Goal: Transaction & Acquisition: Download file/media

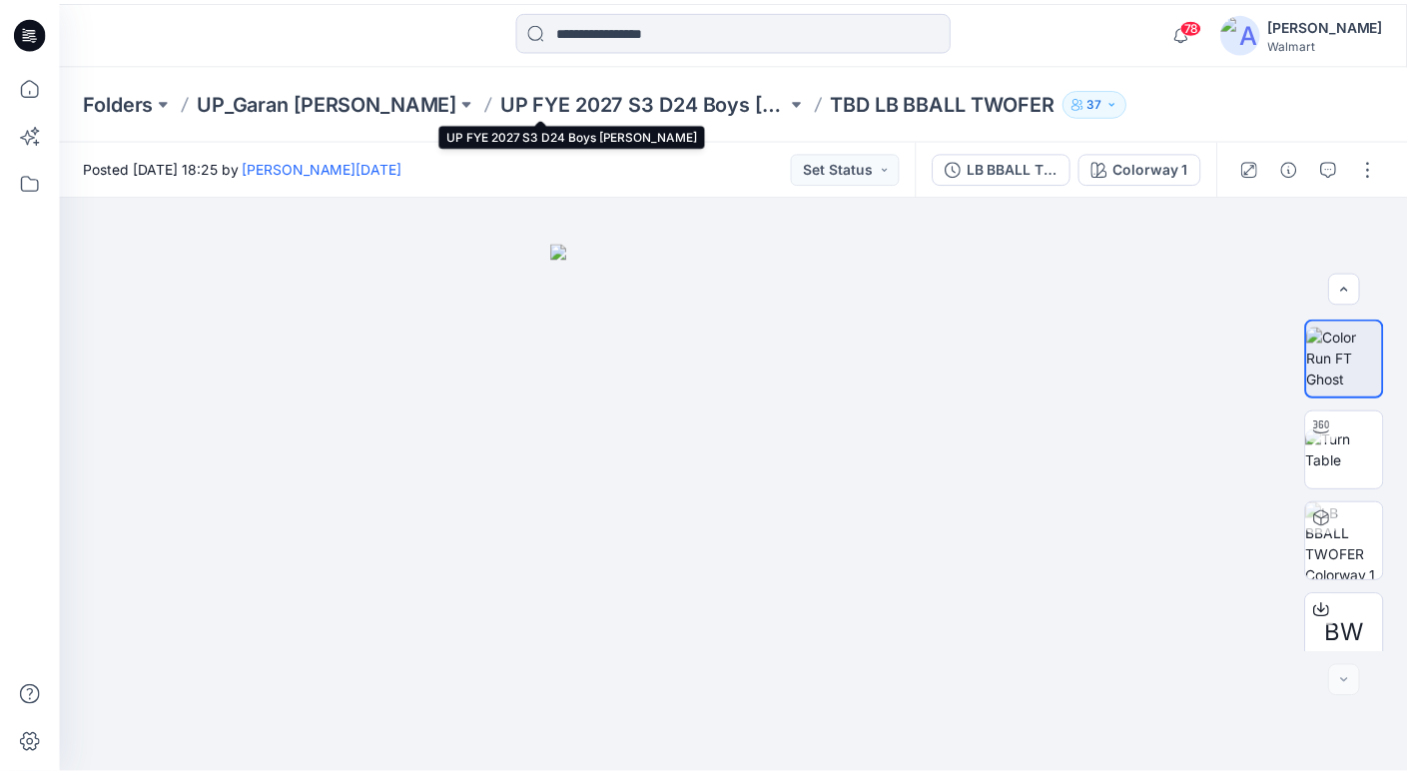
scroll to position [113, 0]
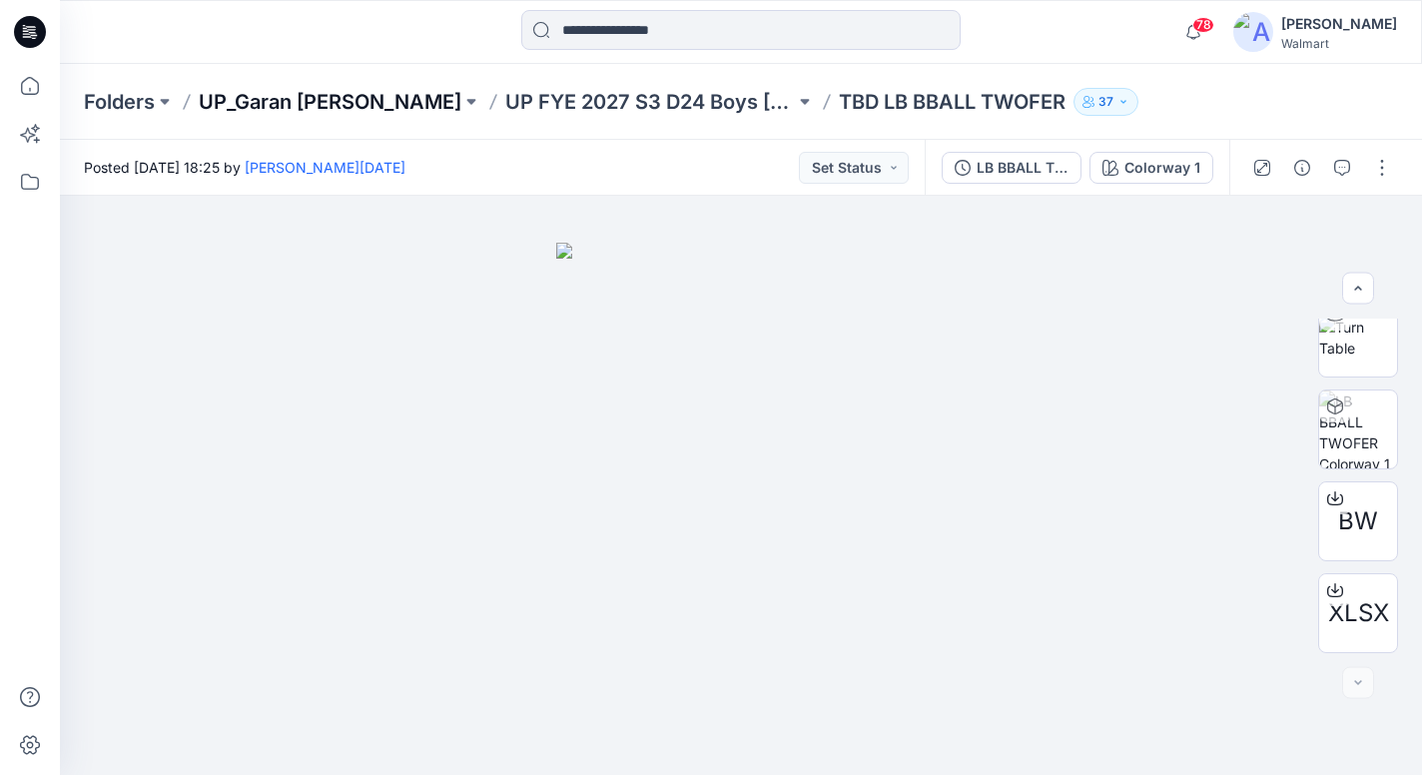
click at [329, 102] on p "UP_Garan [PERSON_NAME]" at bounding box center [330, 102] width 263 height 28
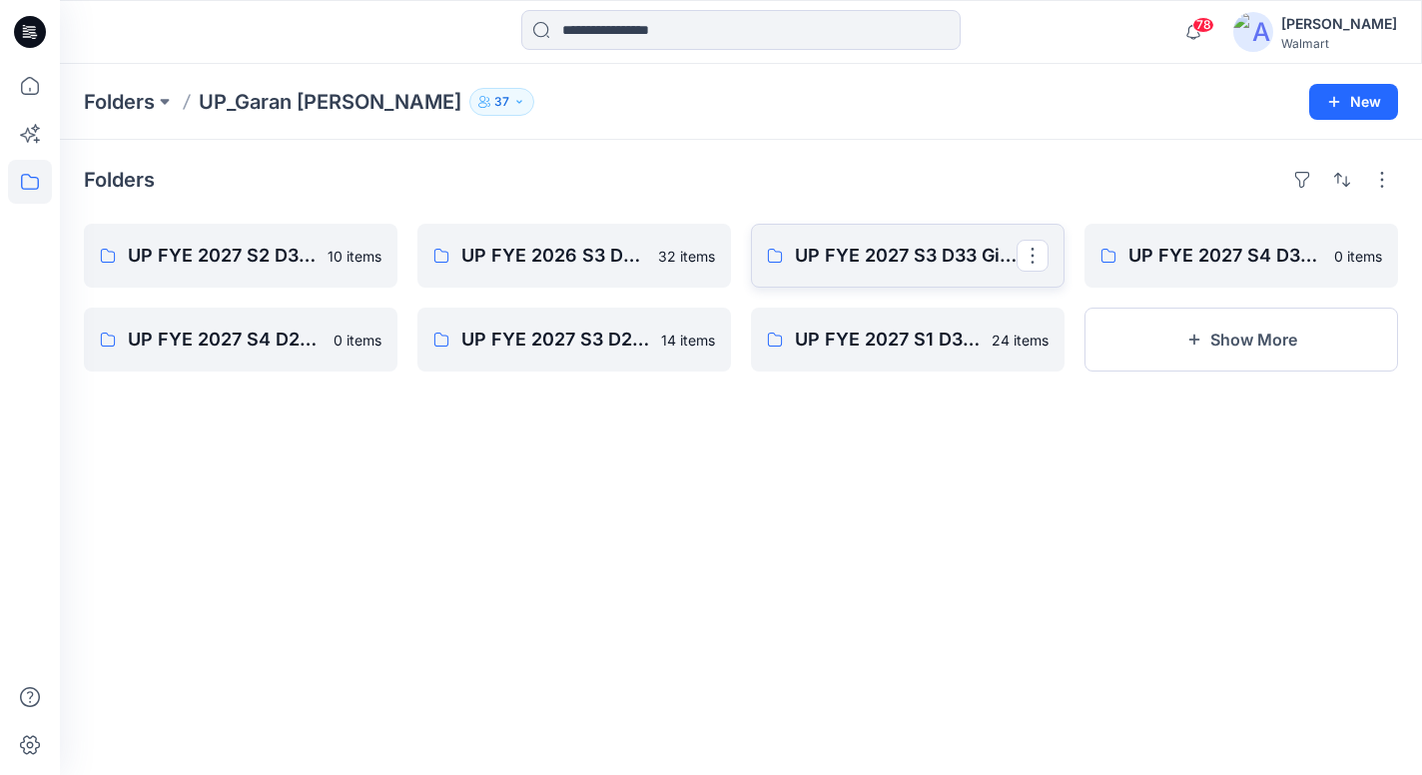
click at [873, 233] on link "UP FYE 2027 S3 D33 Girls [PERSON_NAME]" at bounding box center [908, 256] width 314 height 64
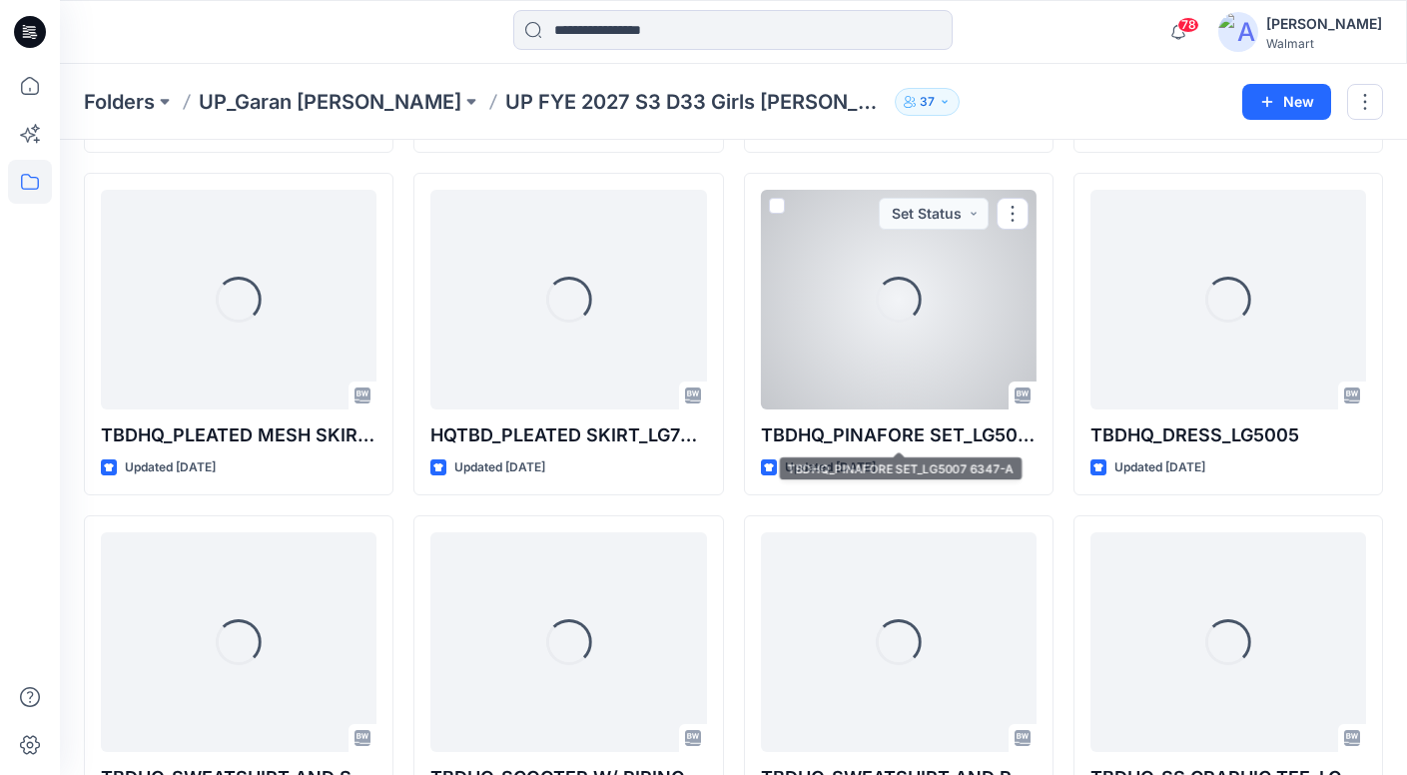
scroll to position [737, 0]
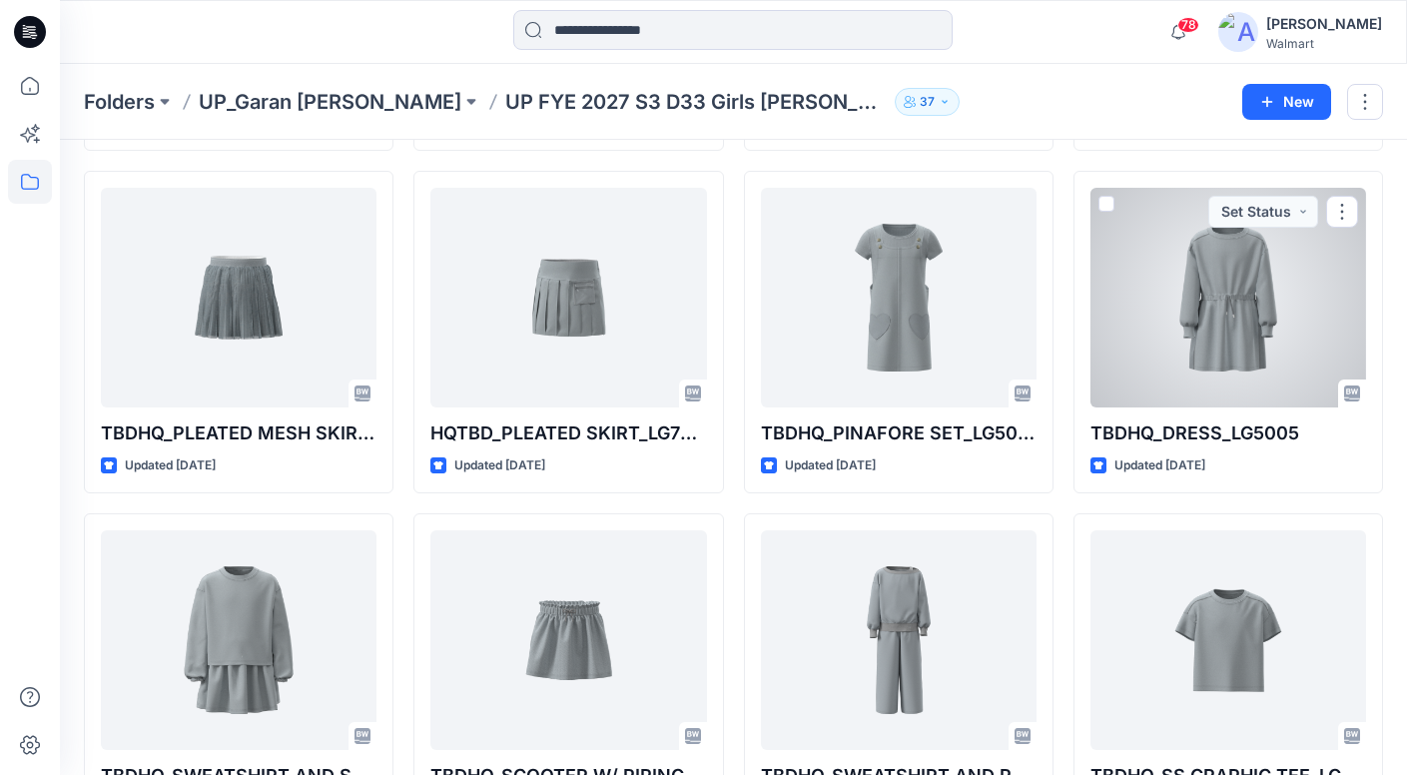
click at [1324, 338] on div at bounding box center [1228, 298] width 276 height 220
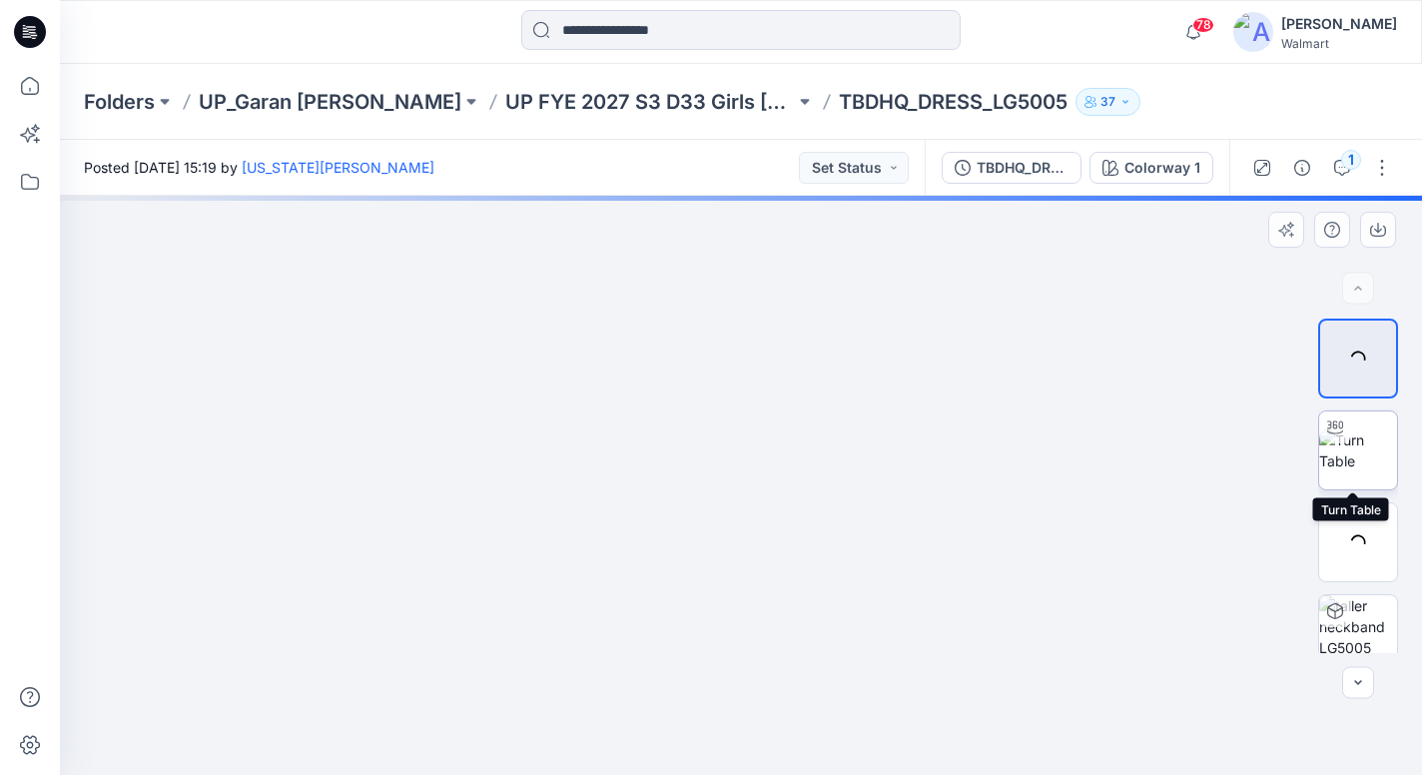
click at [1350, 448] on img at bounding box center [1358, 450] width 78 height 42
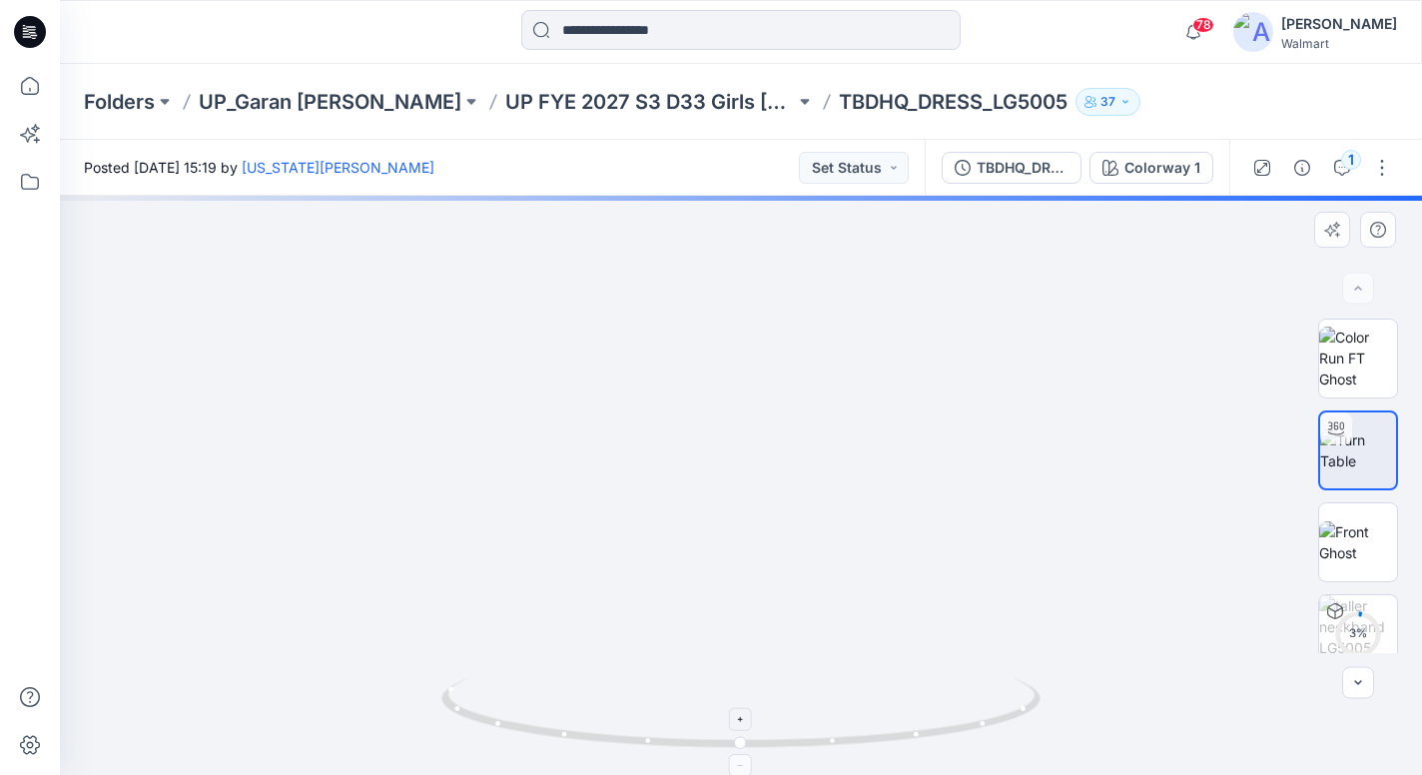
click at [960, 697] on icon at bounding box center [743, 715] width 604 height 75
click at [739, 723] on icon at bounding box center [742, 720] width 12 height 12
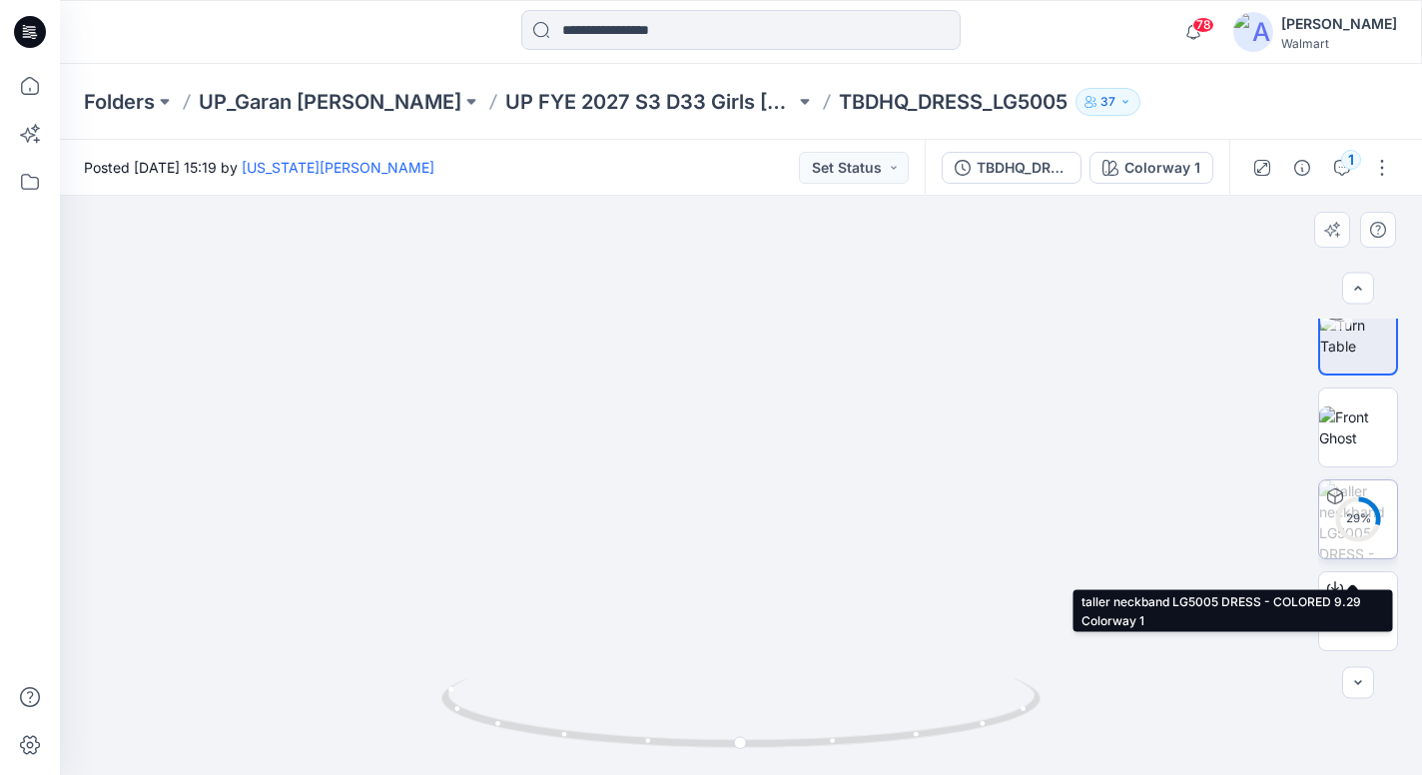
scroll to position [205, 0]
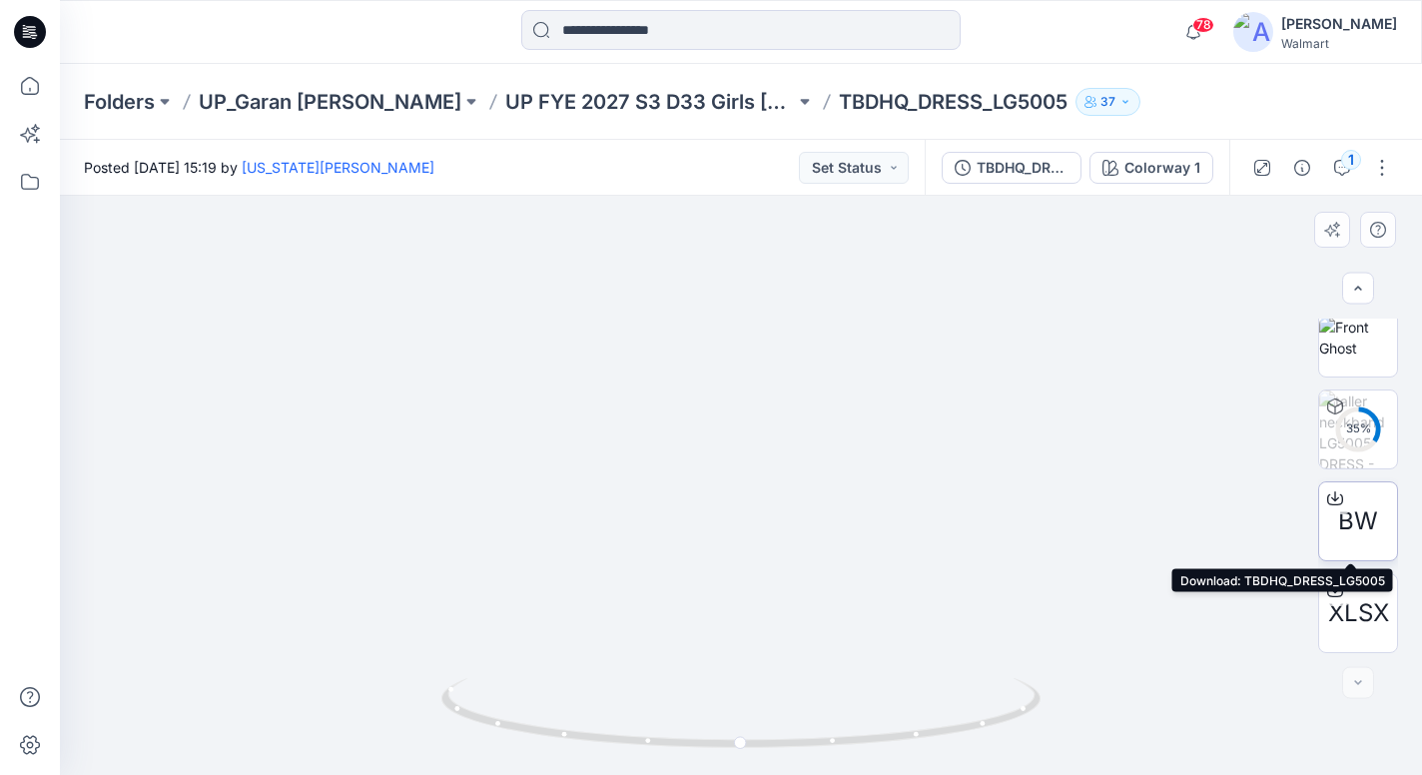
click at [1331, 503] on icon at bounding box center [1335, 498] width 16 height 11
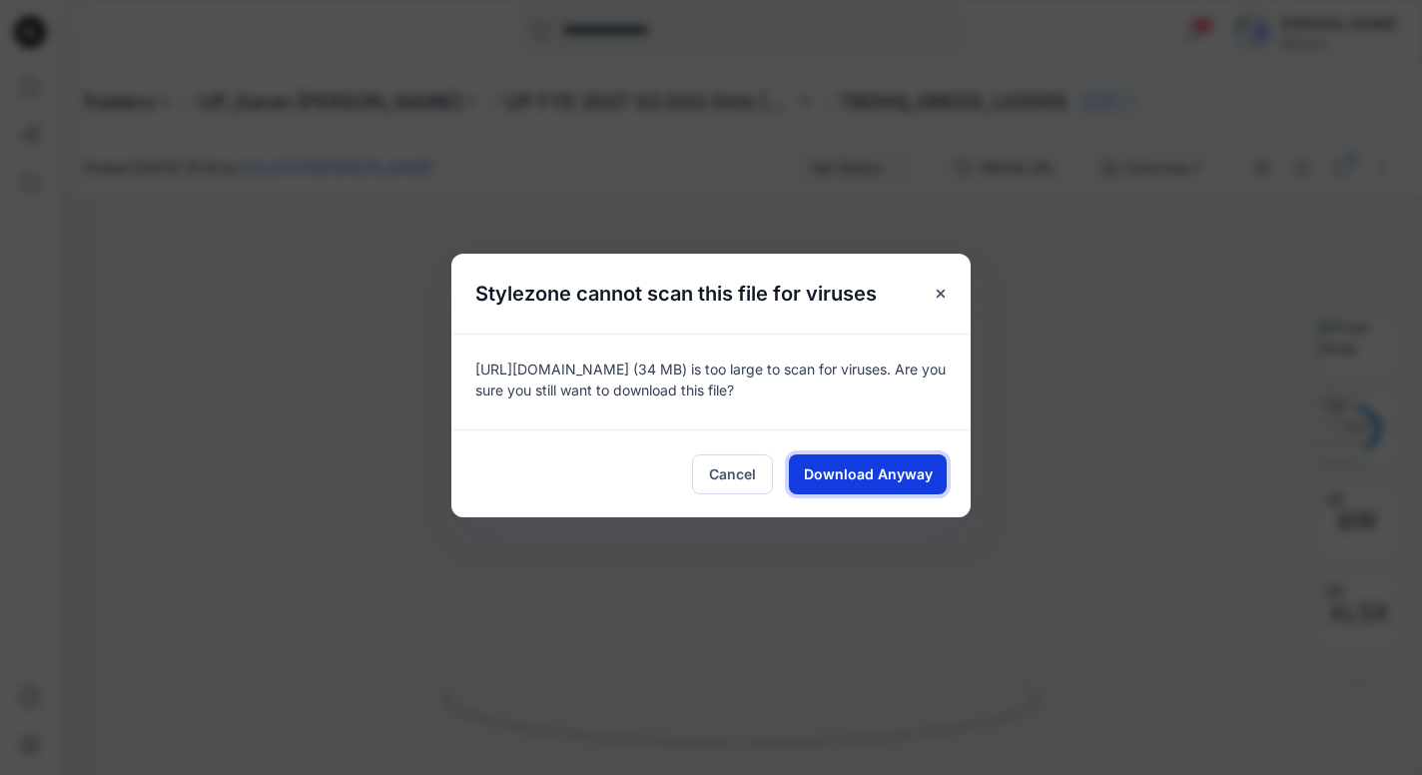
click at [937, 472] on button "Download Anyway" at bounding box center [868, 474] width 158 height 40
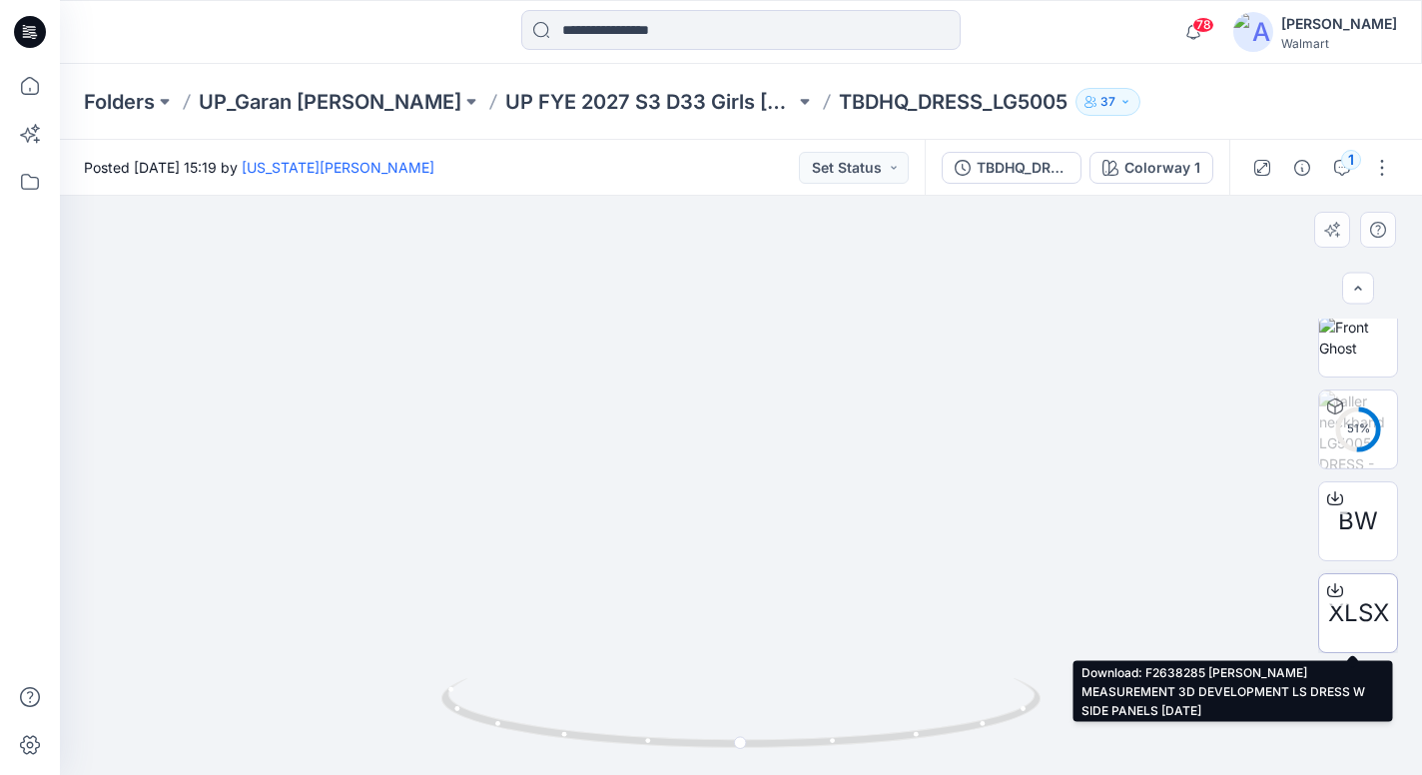
click at [1327, 582] on icon at bounding box center [1335, 590] width 16 height 16
